Goal: Task Accomplishment & Management: Manage account settings

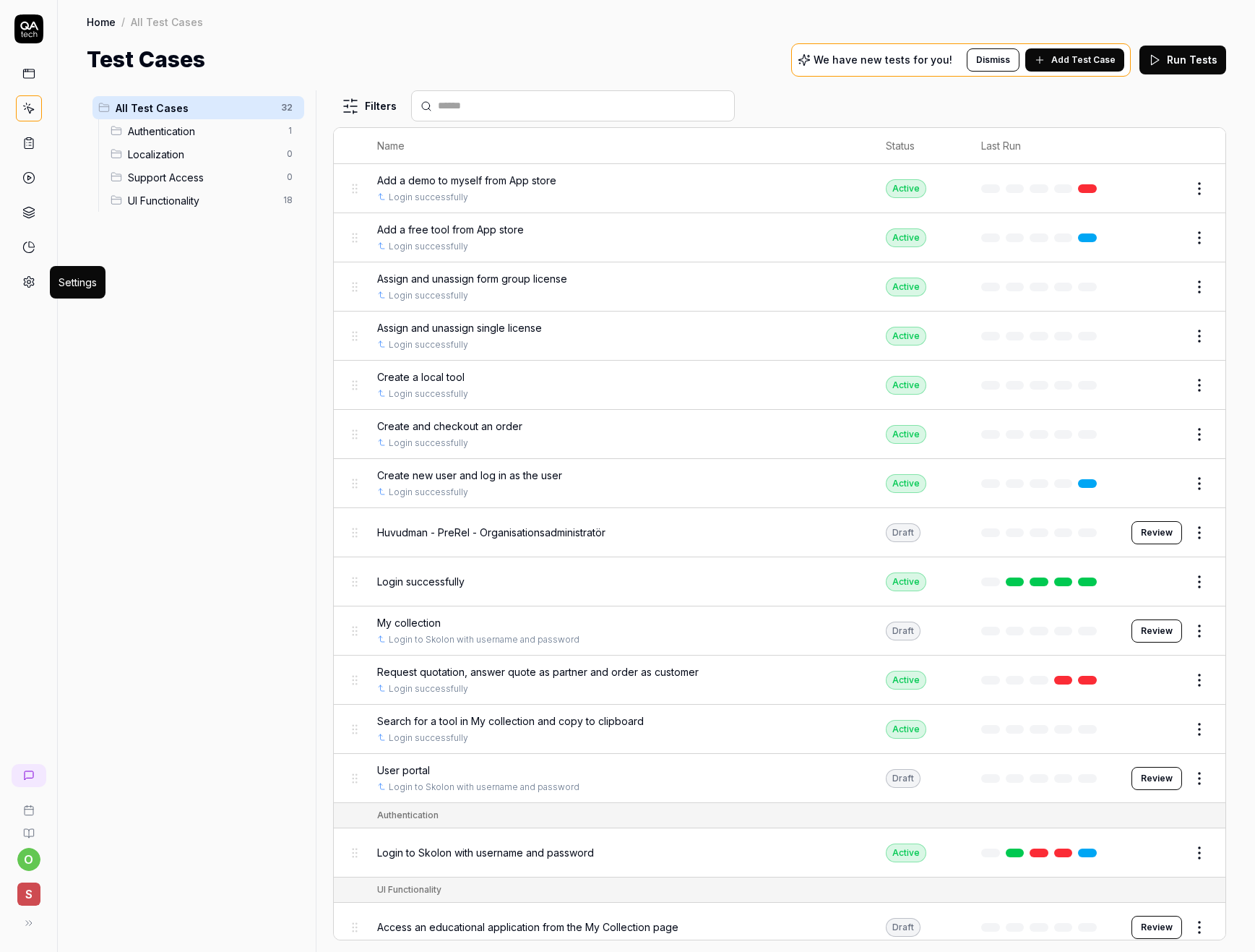
click at [25, 275] on icon at bounding box center [29, 281] width 13 height 13
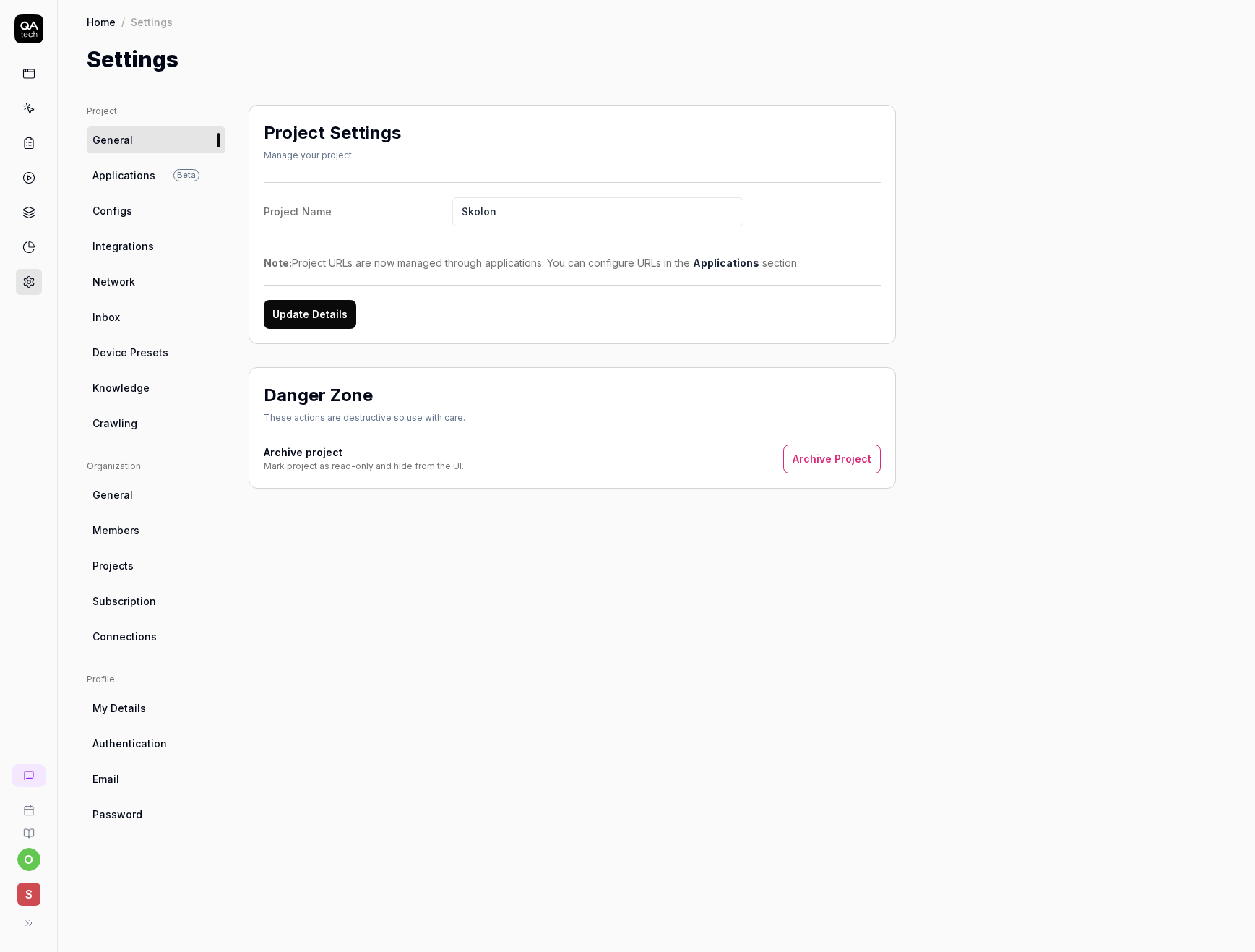
click at [143, 214] on link "Configs" at bounding box center [157, 210] width 139 height 27
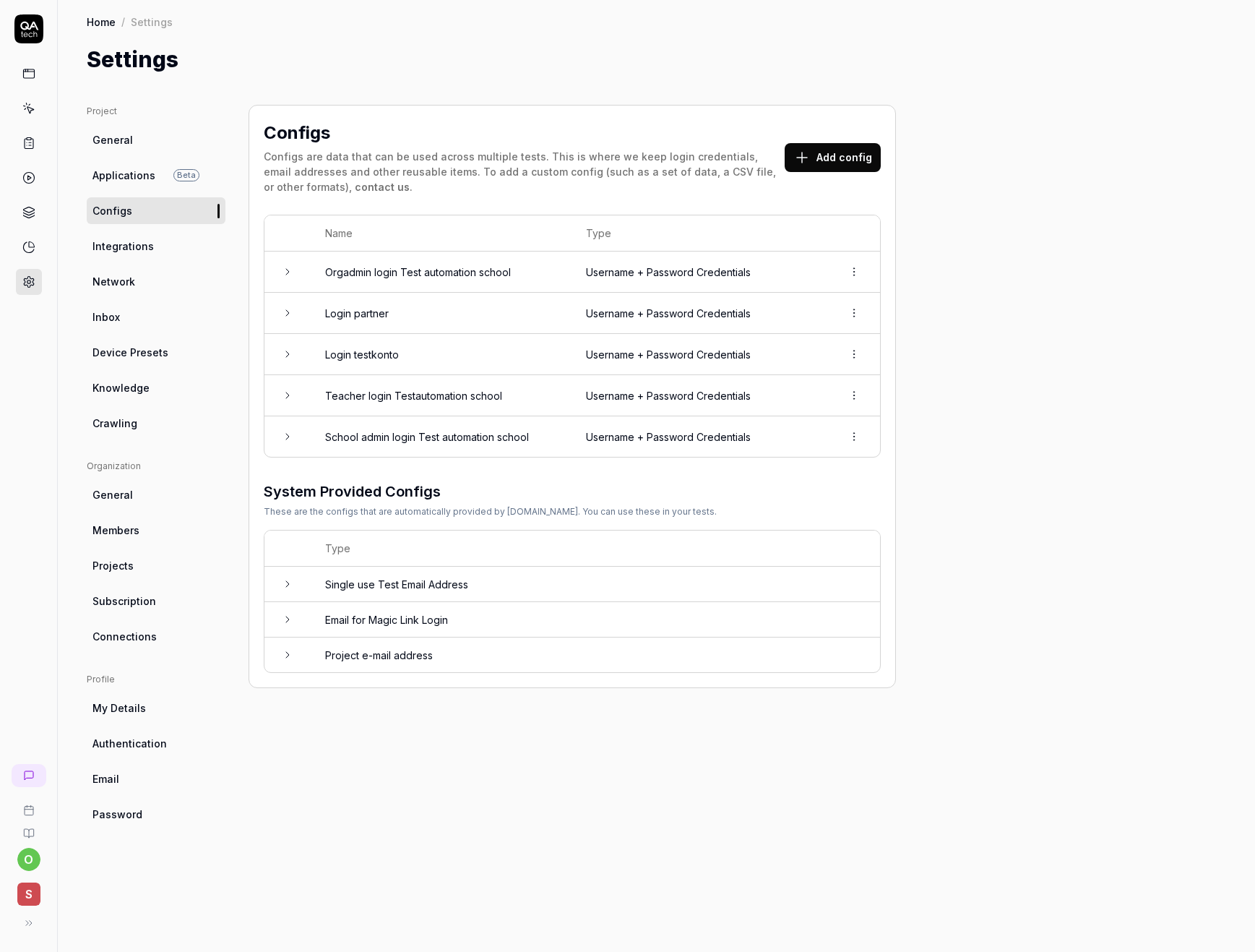
click at [285, 352] on icon at bounding box center [288, 355] width 12 height 12
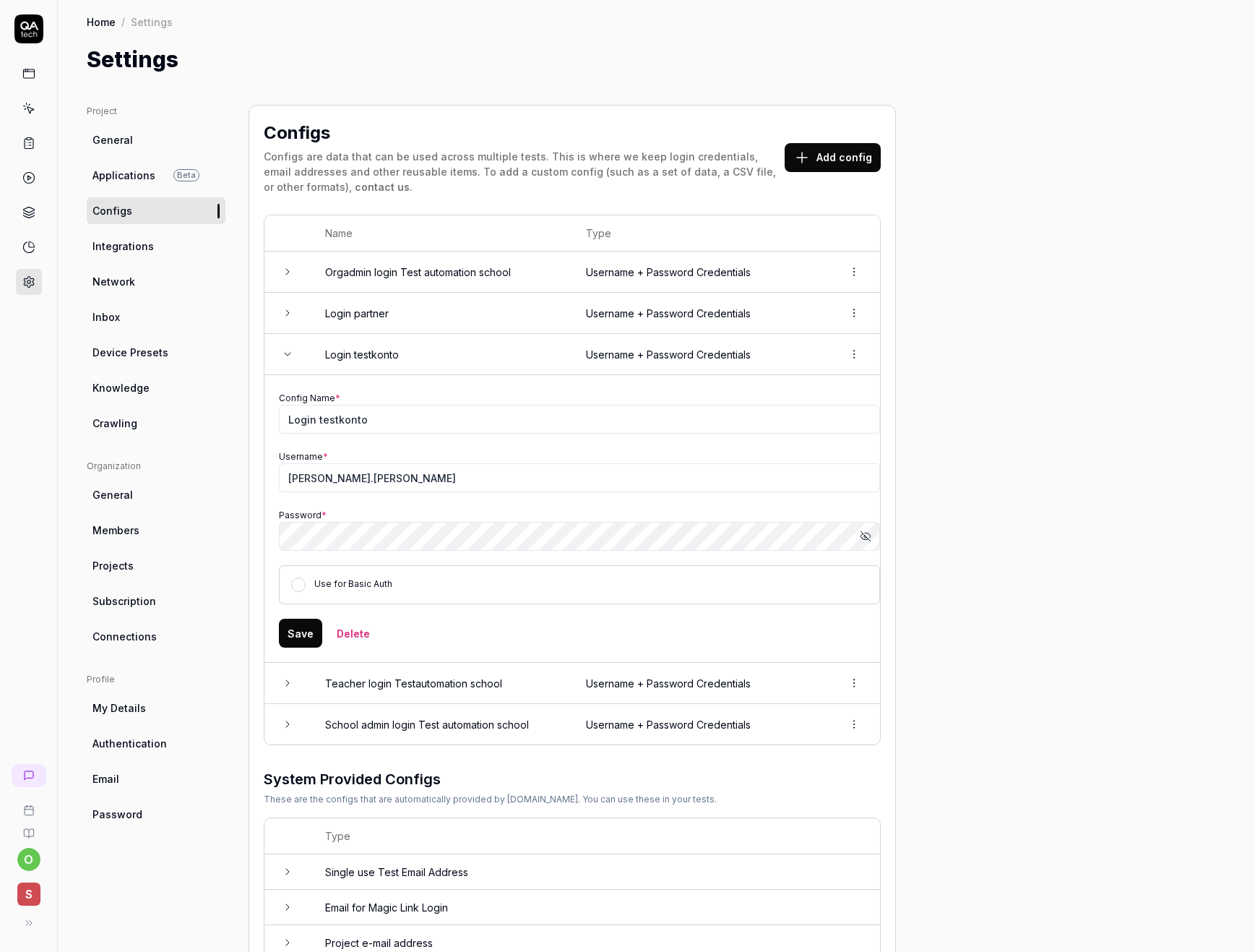
click at [285, 352] on icon at bounding box center [288, 355] width 12 height 12
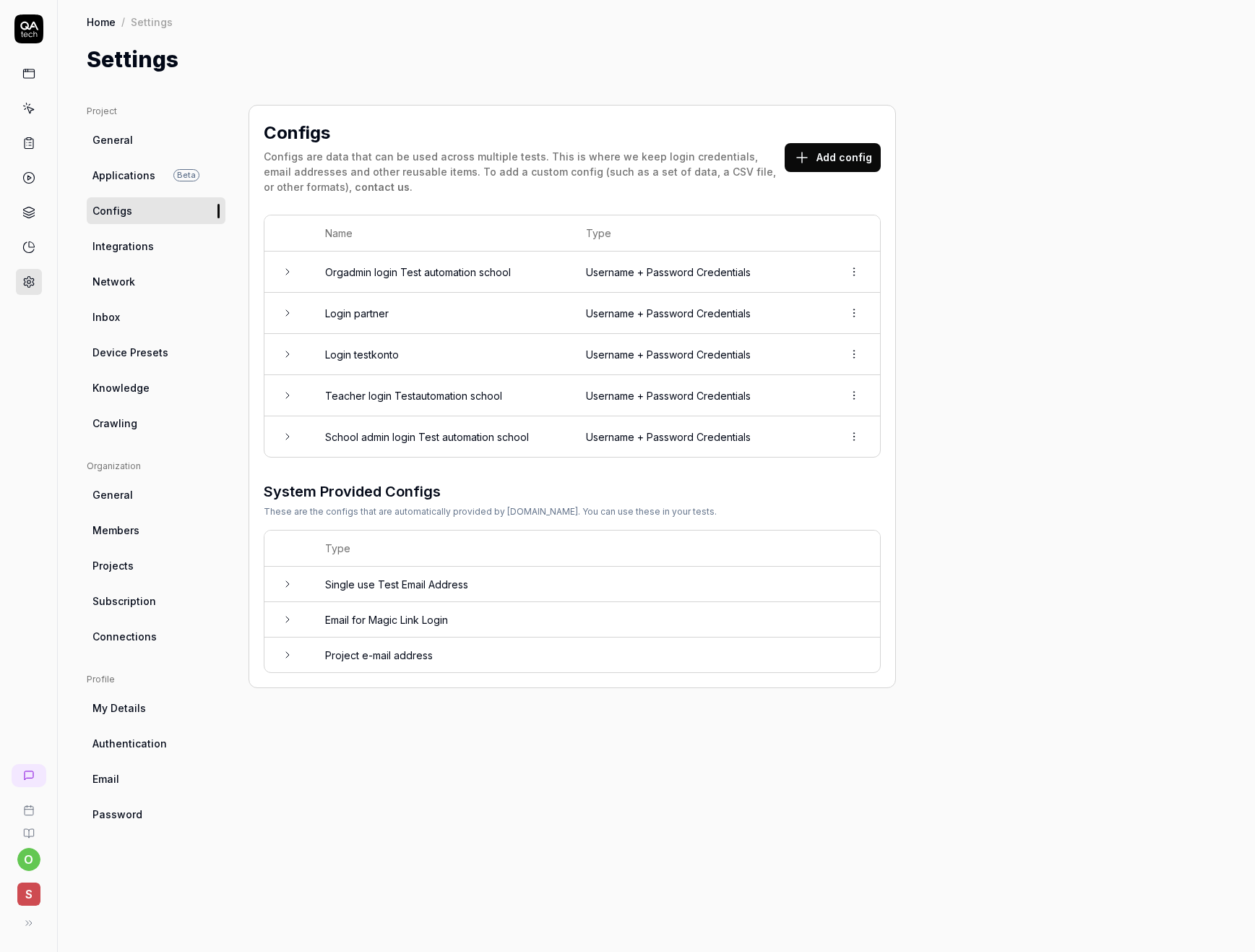
click at [284, 269] on icon at bounding box center [288, 271] width 12 height 12
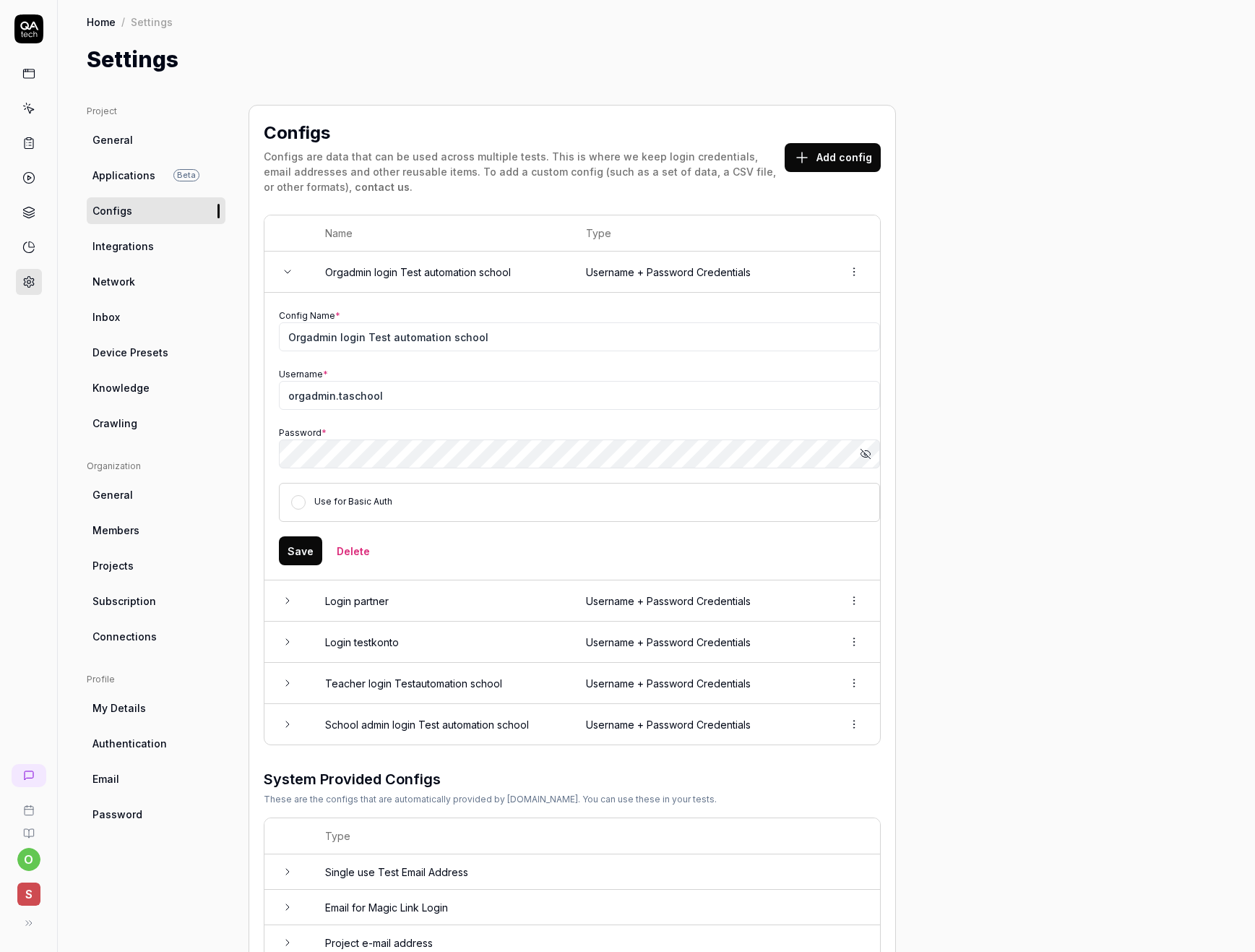
click at [284, 270] on icon at bounding box center [287, 271] width 6 height 3
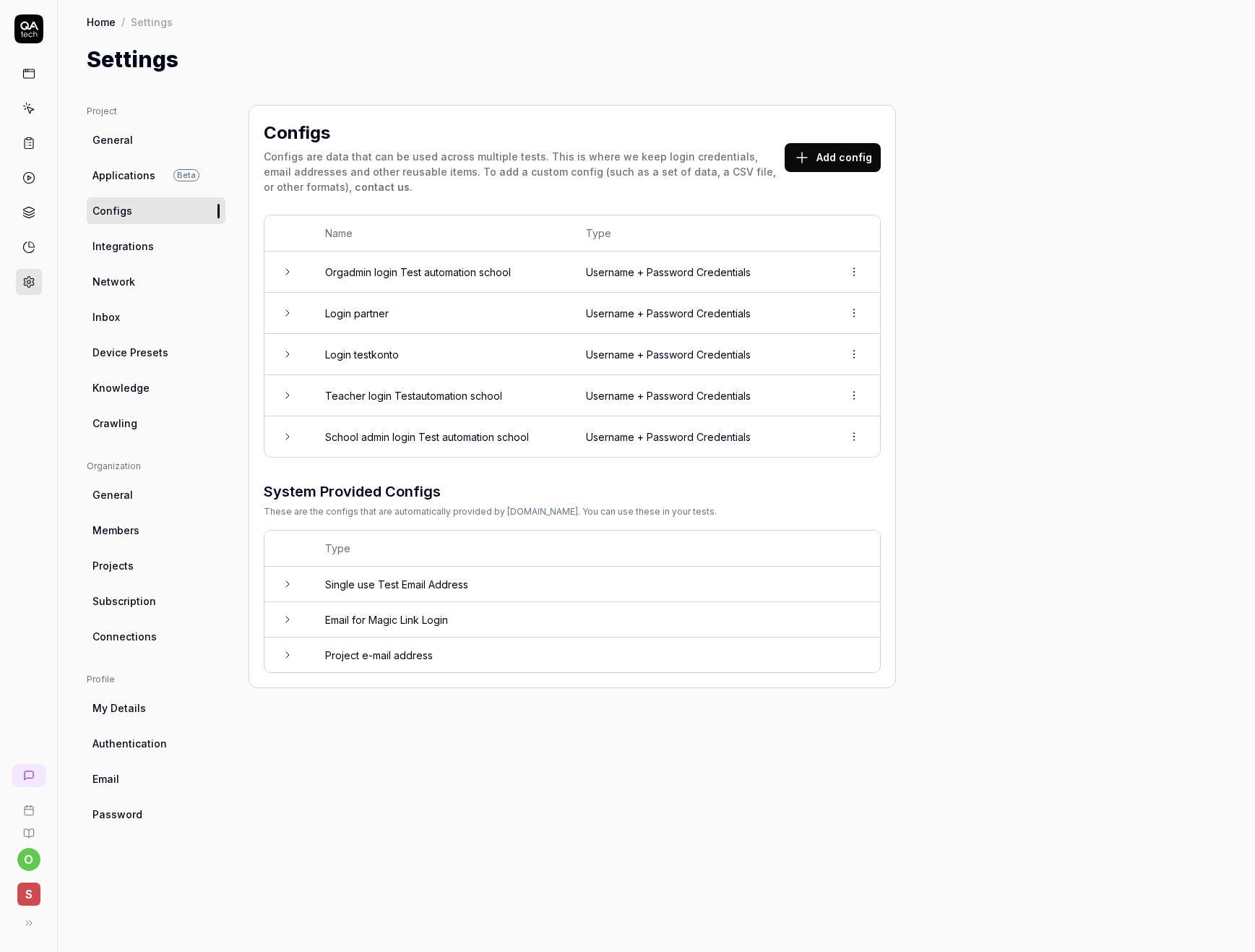
click at [287, 440] on icon at bounding box center [288, 437] width 12 height 12
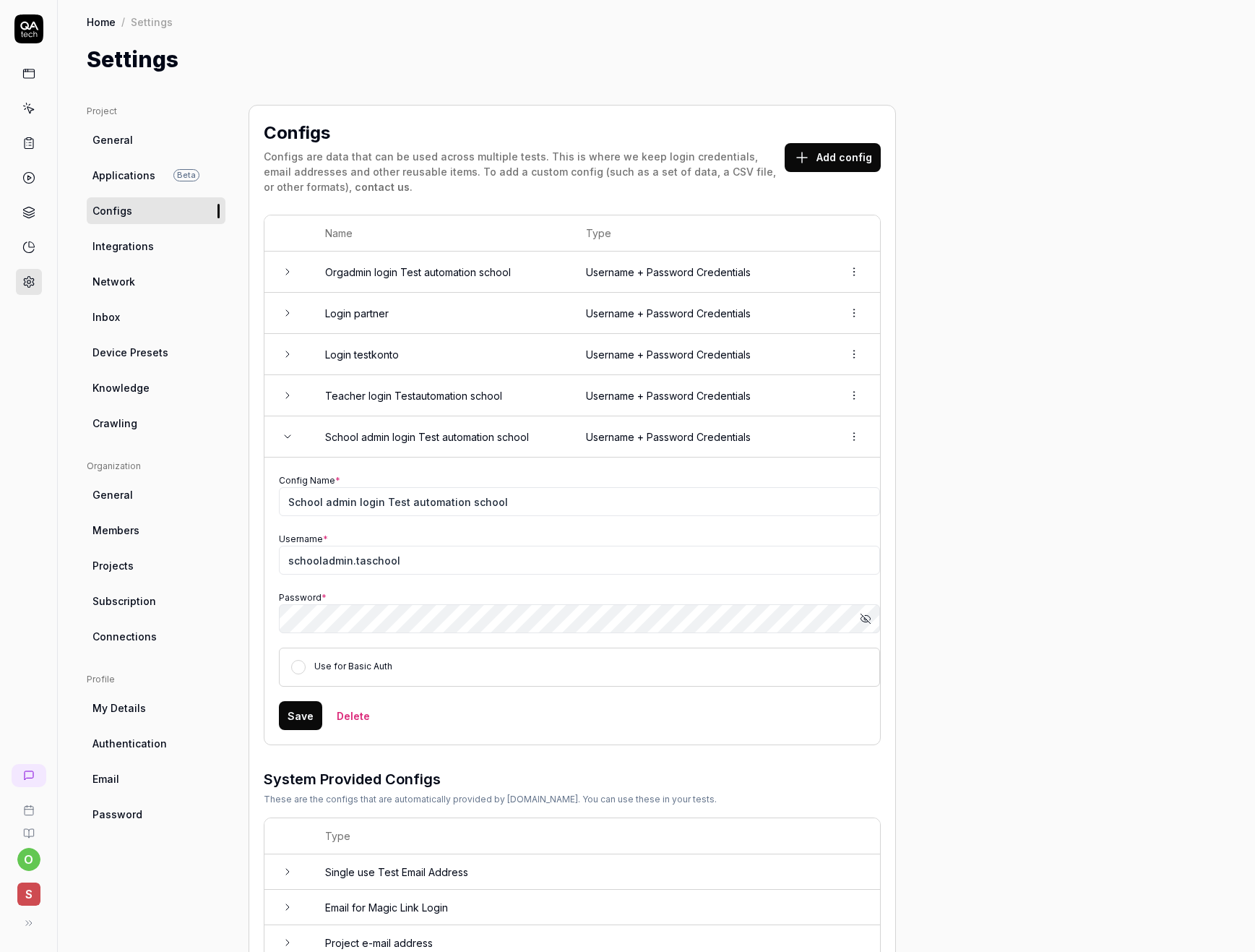
click at [287, 440] on icon at bounding box center [288, 437] width 12 height 12
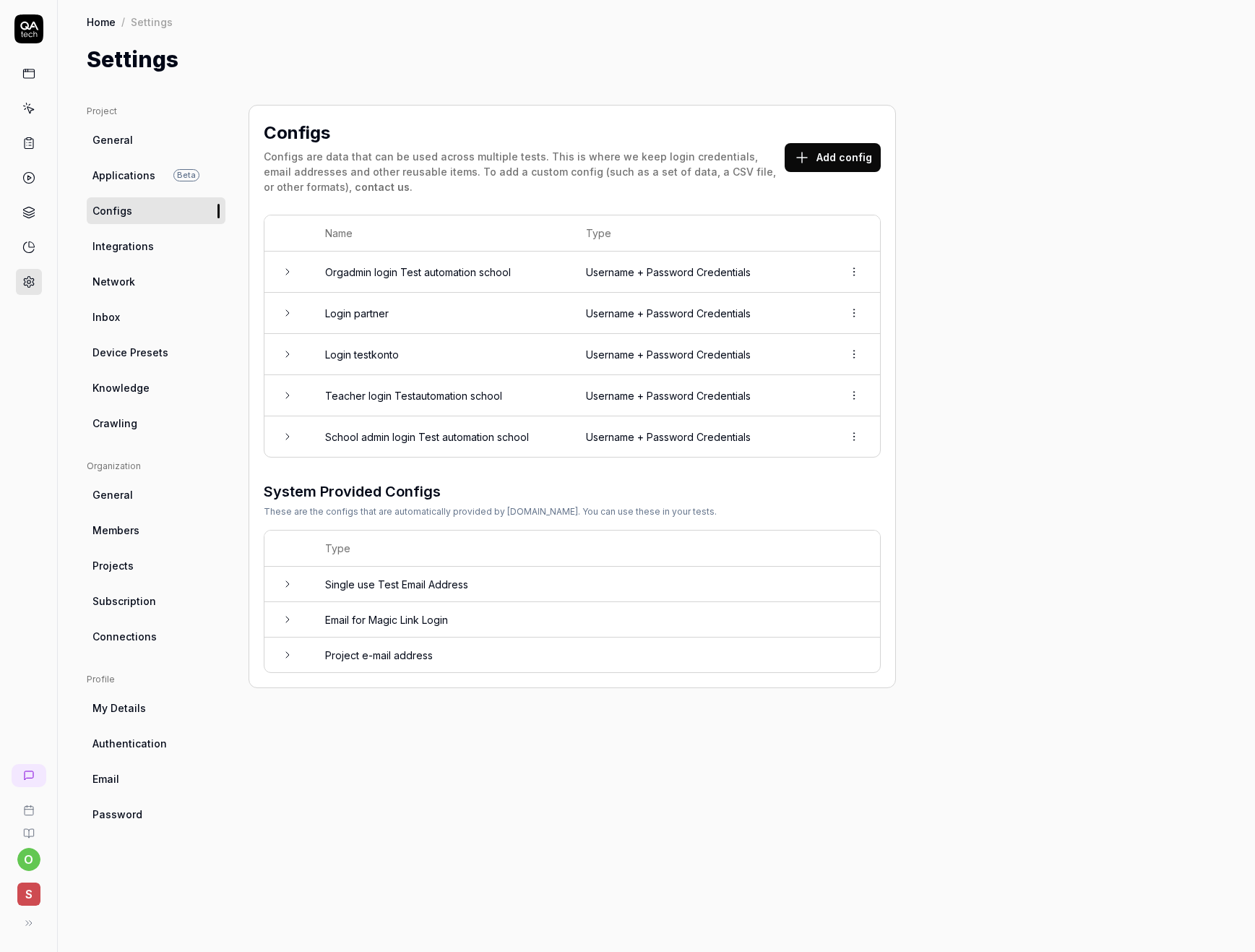
click at [291, 311] on icon at bounding box center [288, 313] width 12 height 12
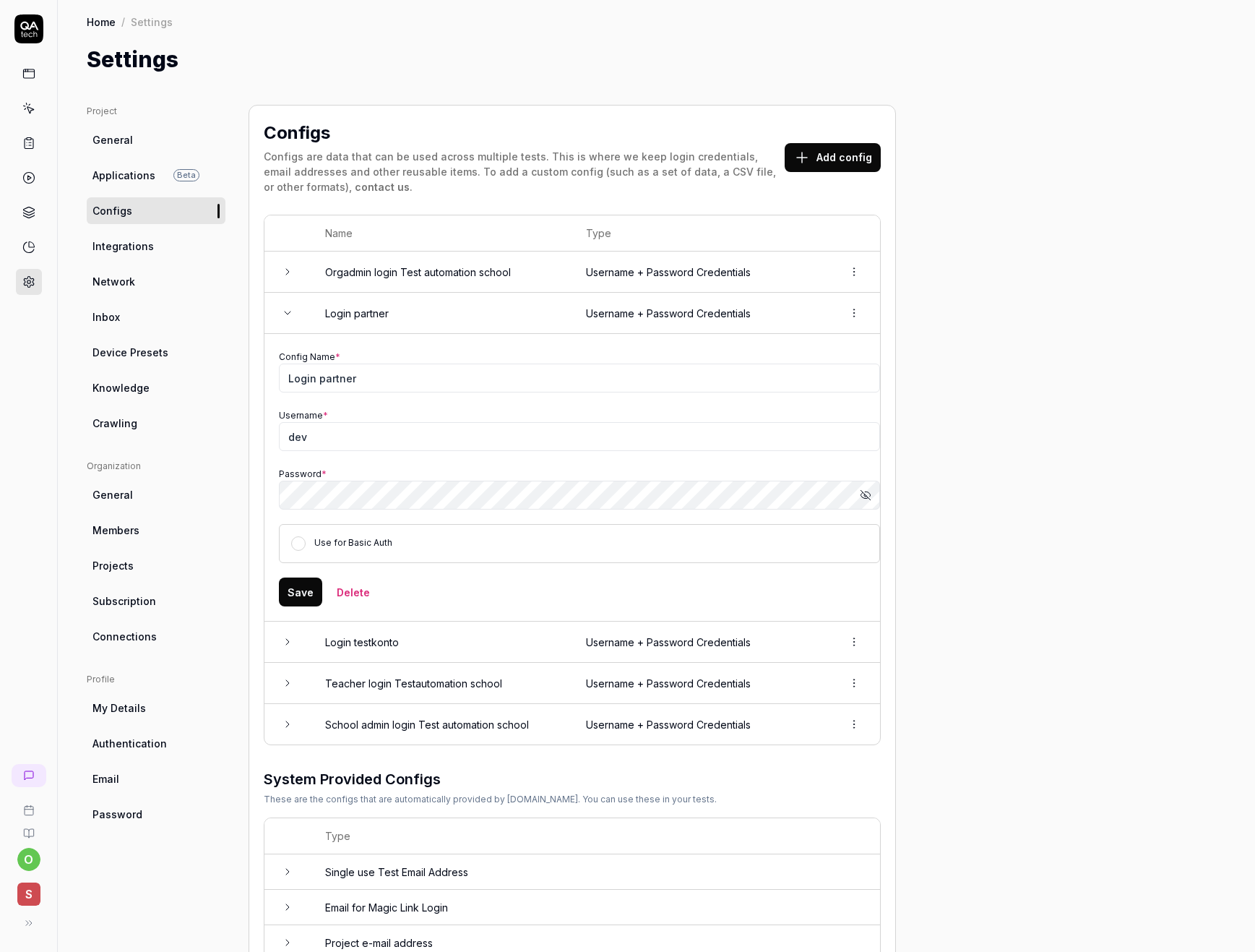
click at [291, 311] on icon at bounding box center [288, 313] width 12 height 12
